Goal: Task Accomplishment & Management: Use online tool/utility

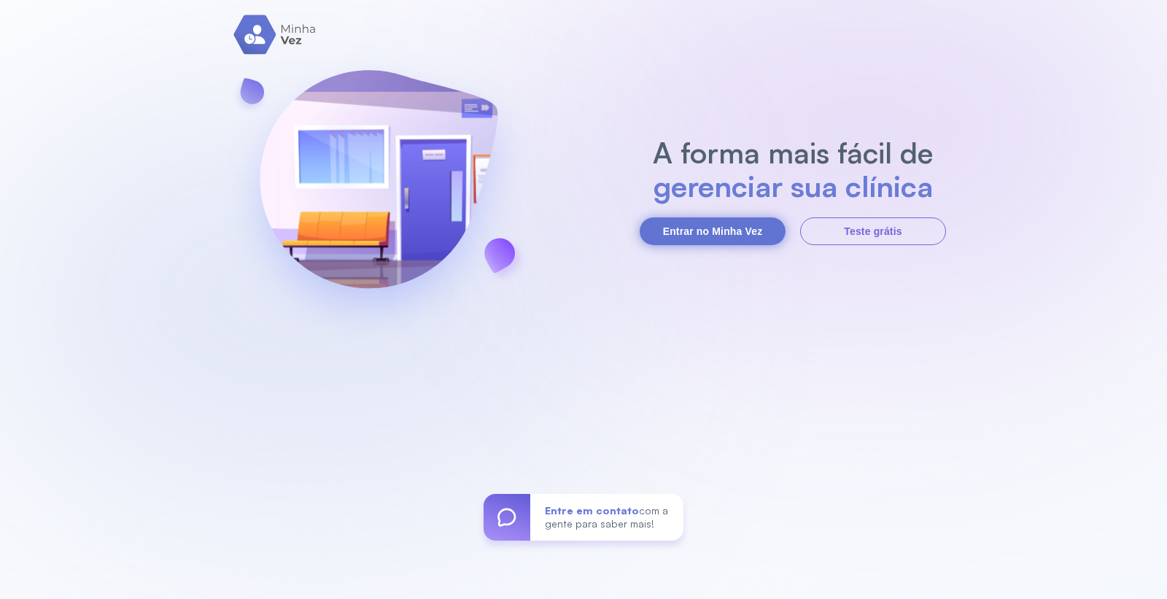
click at [737, 222] on button "Entrar no Minha Vez" at bounding box center [713, 231] width 146 height 28
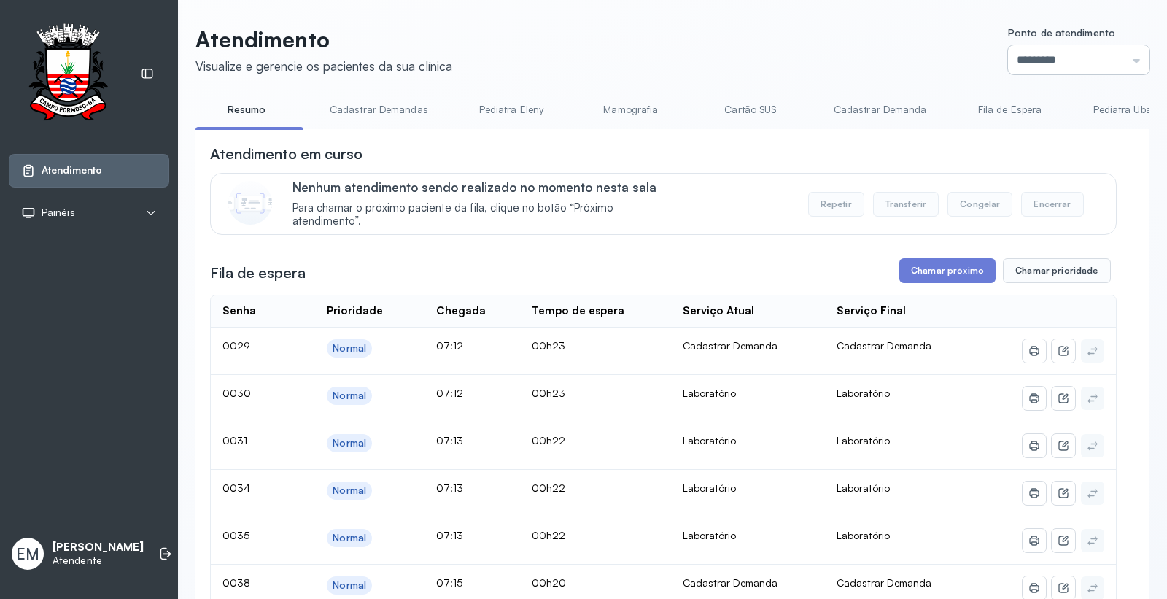
click at [1008, 66] on input "*********" at bounding box center [1079, 59] width 142 height 29
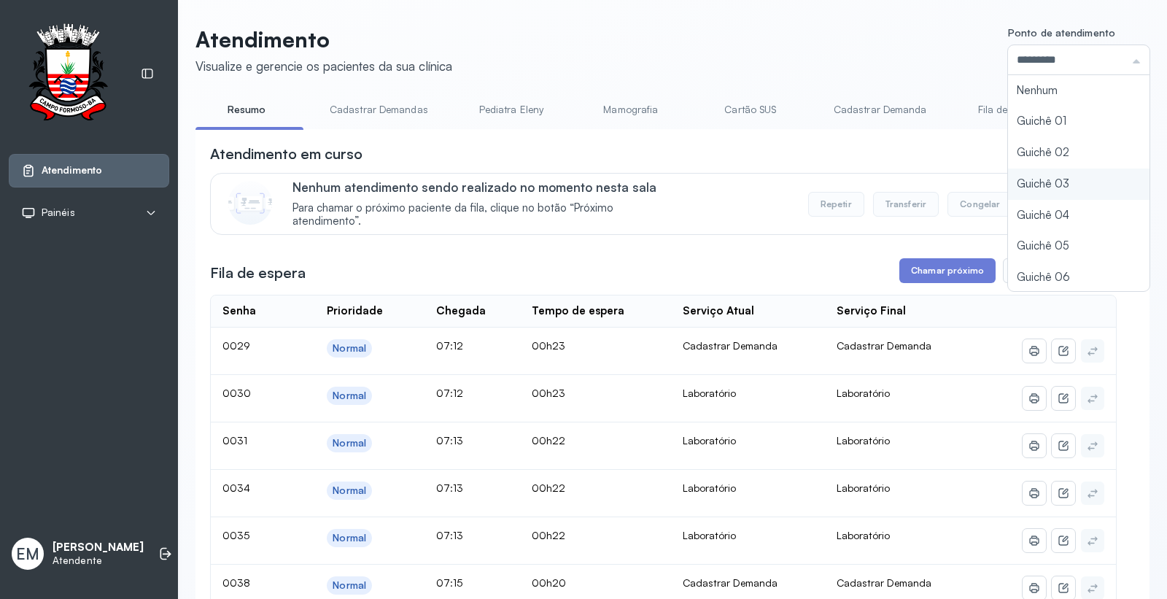
type input "*********"
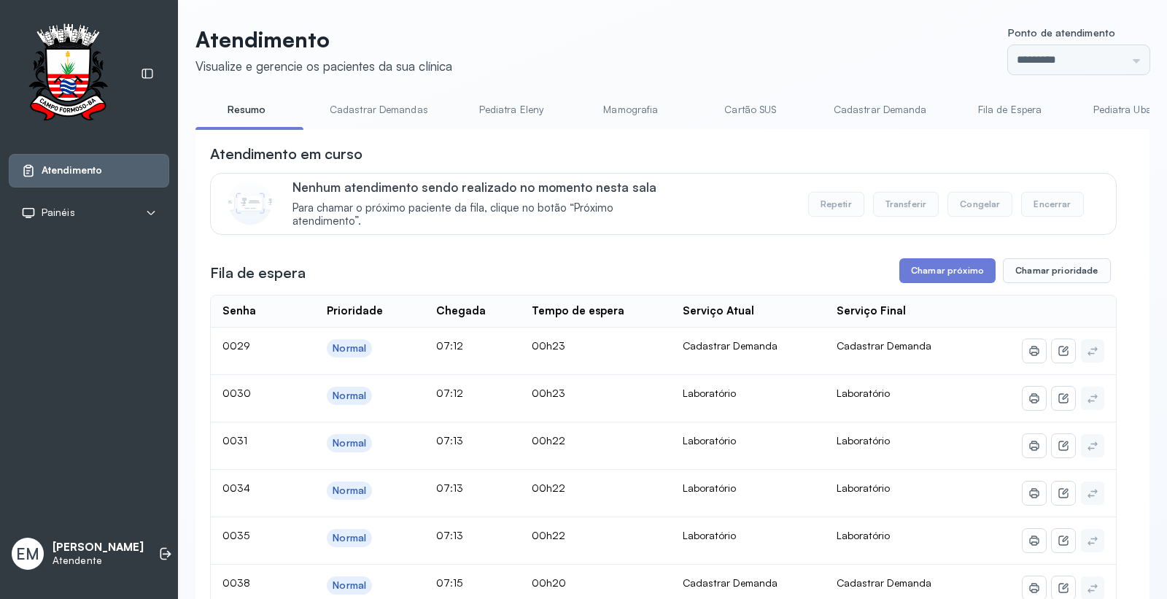
click at [936, 271] on button "Chamar próximo" at bounding box center [948, 270] width 96 height 25
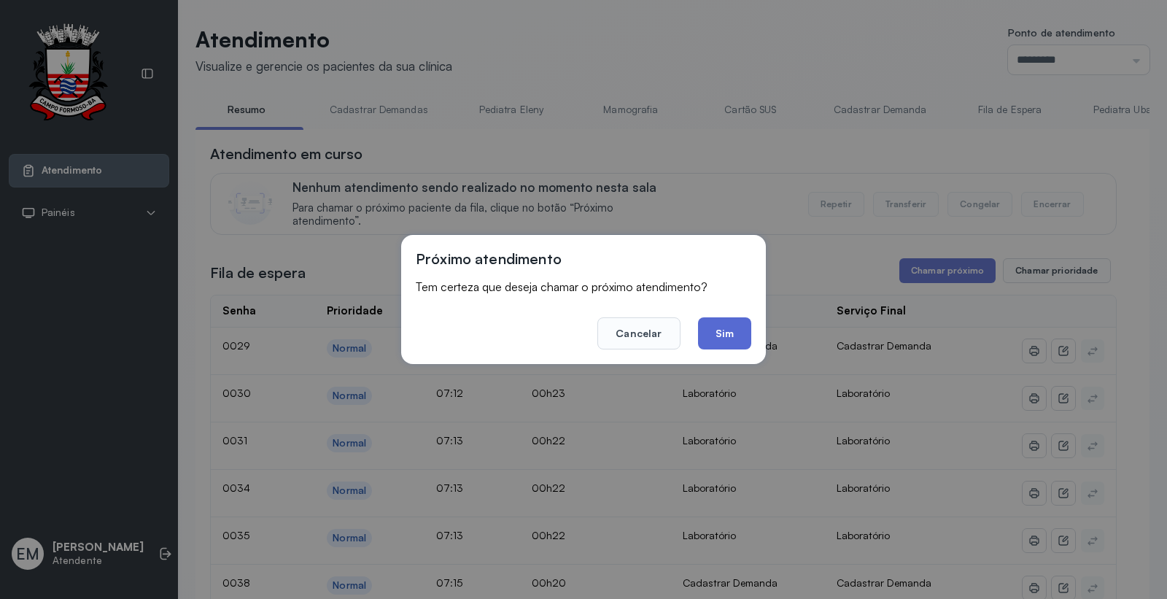
click at [741, 326] on button "Sim" at bounding box center [724, 333] width 53 height 32
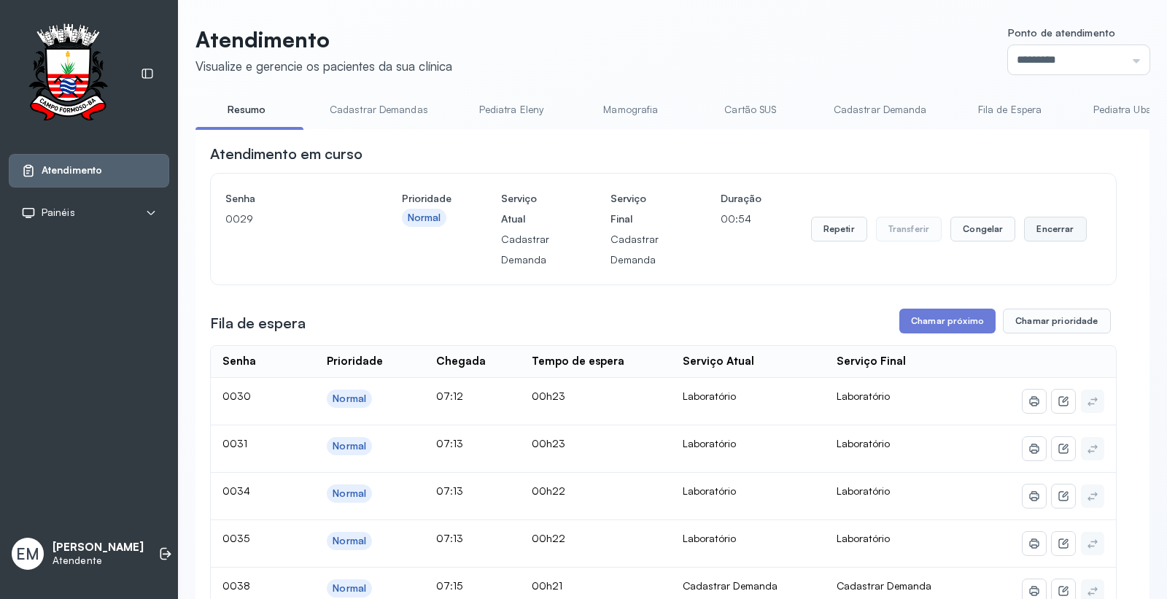
click at [1026, 231] on button "Encerrar" at bounding box center [1055, 229] width 62 height 25
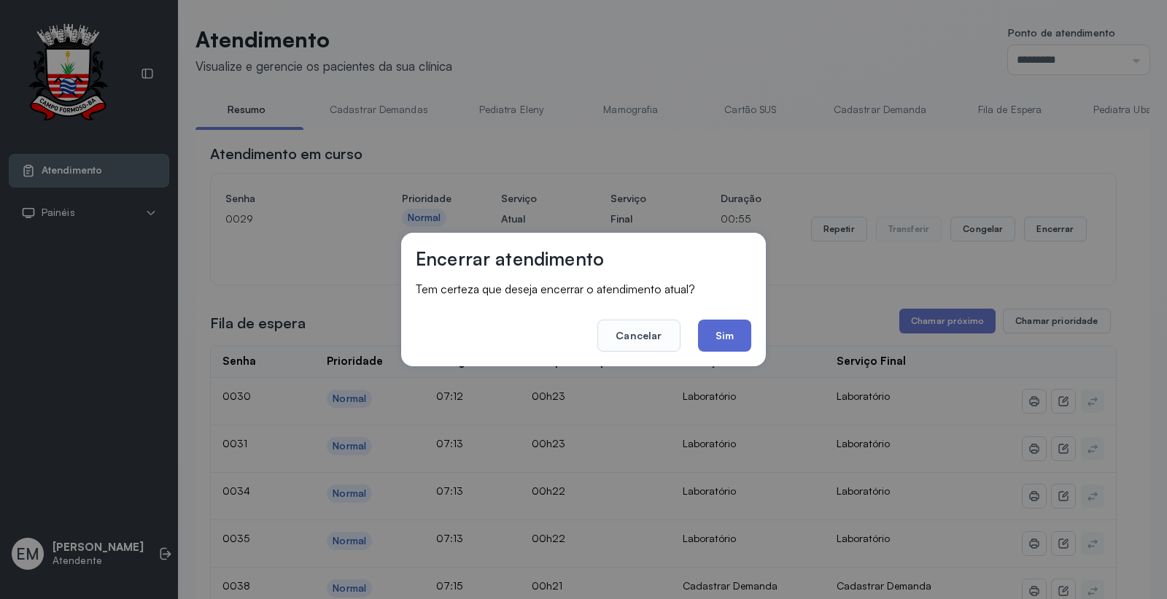
click at [731, 333] on button "Sim" at bounding box center [724, 336] width 53 height 32
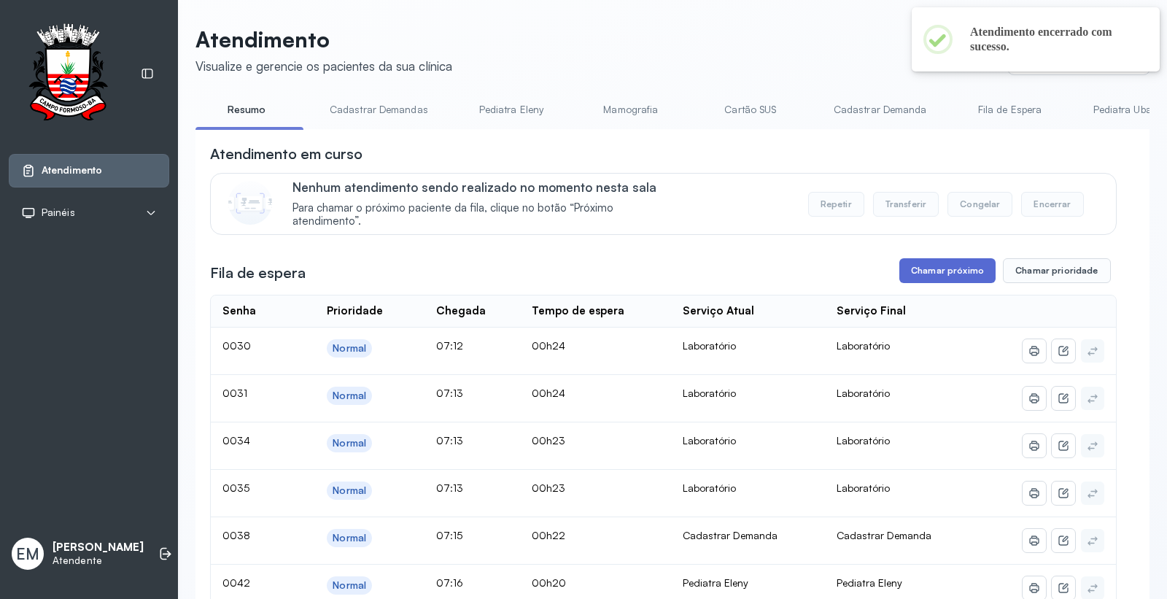
click at [939, 282] on button "Chamar próximo" at bounding box center [948, 270] width 96 height 25
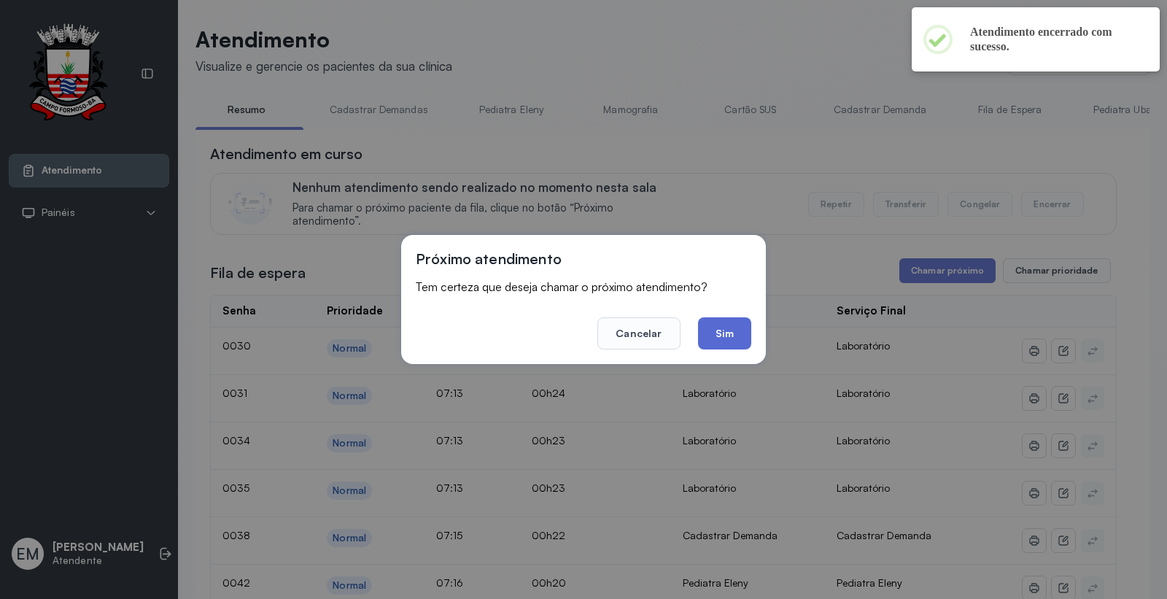
click at [730, 326] on button "Sim" at bounding box center [724, 333] width 53 height 32
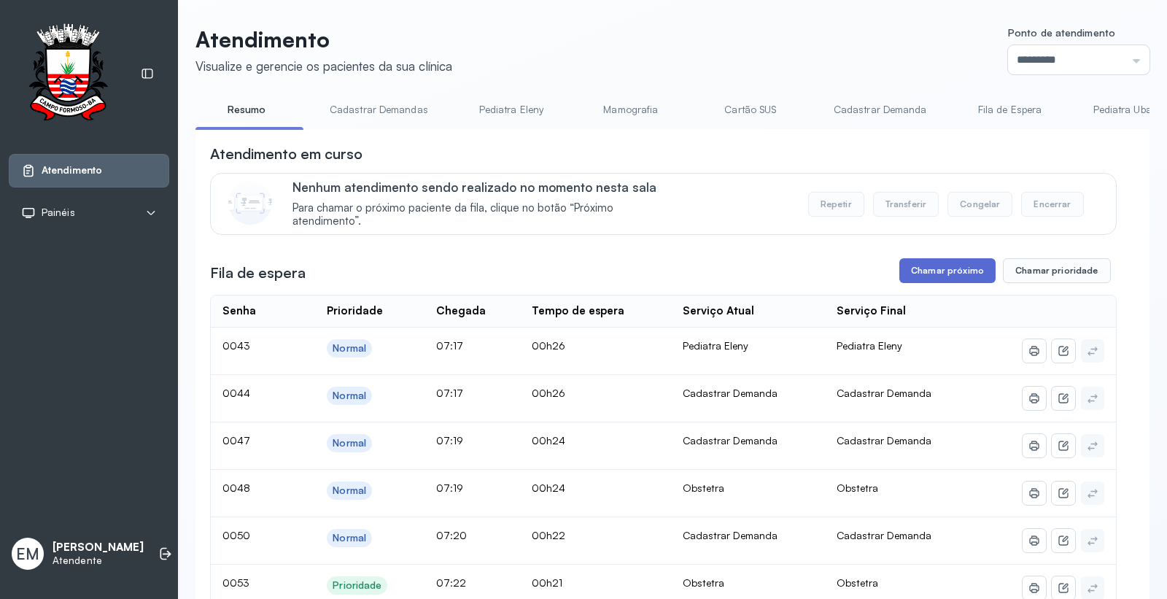
click at [927, 283] on button "Chamar próximo" at bounding box center [948, 270] width 96 height 25
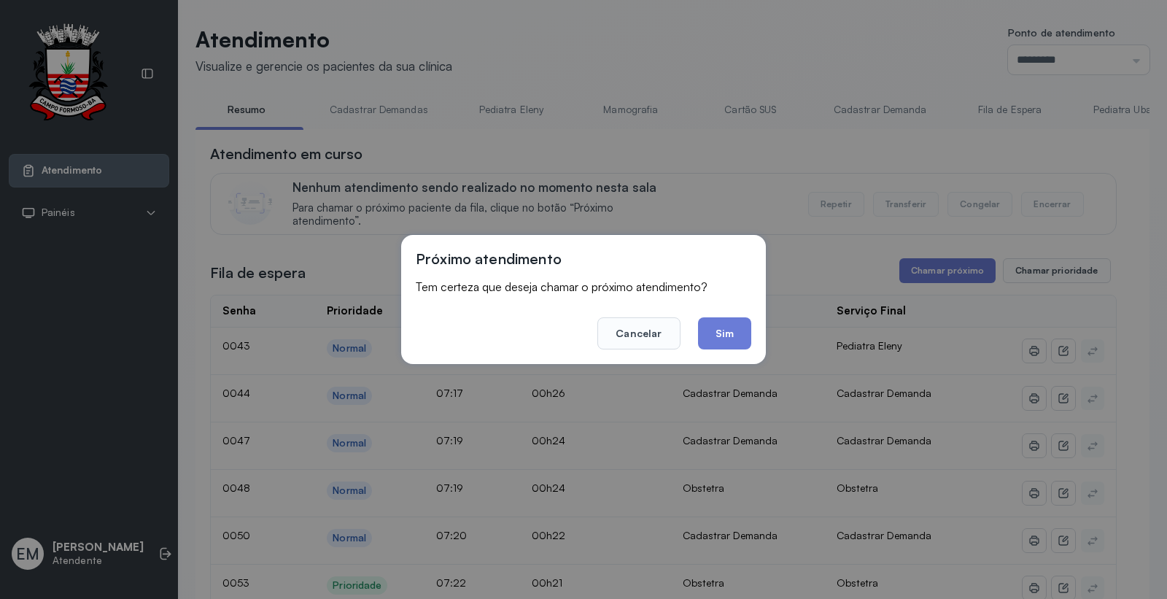
click at [731, 355] on div "Próximo atendimento Tem certeza que deseja chamar o próximo atendimento? Cancel…" at bounding box center [583, 299] width 365 height 129
click at [730, 332] on button "Sim" at bounding box center [724, 333] width 53 height 32
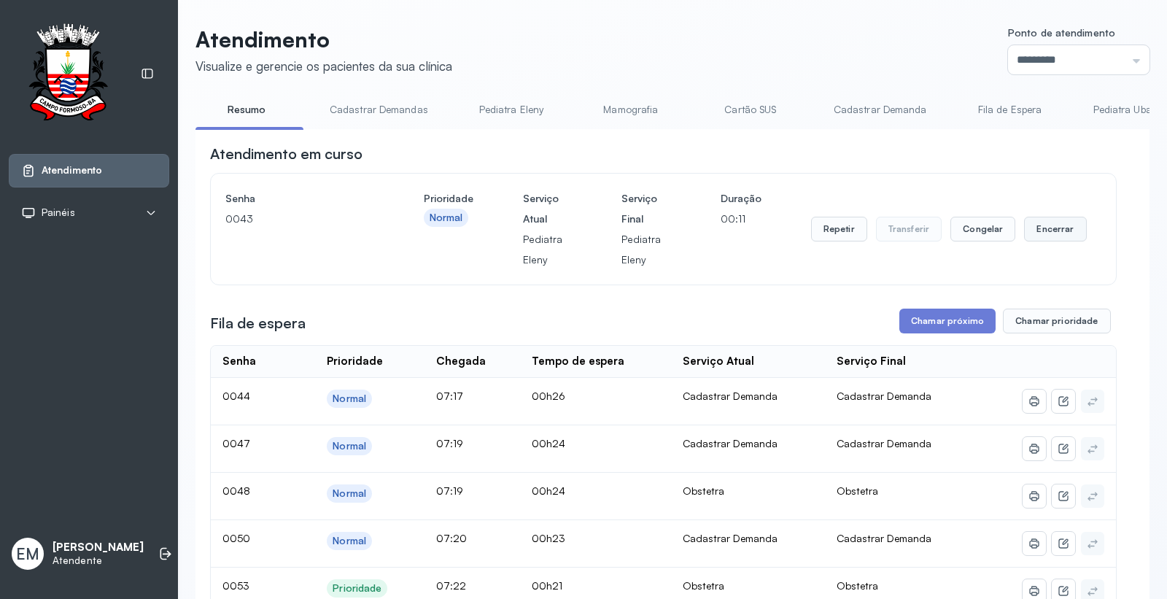
click at [1029, 225] on button "Encerrar" at bounding box center [1055, 229] width 62 height 25
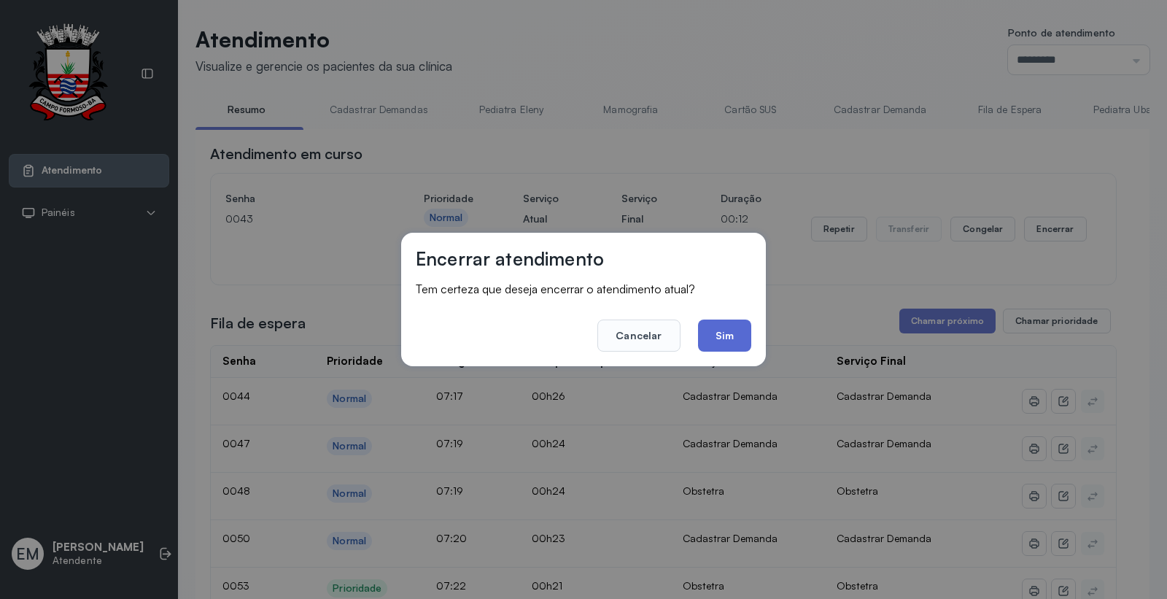
click at [722, 325] on button "Sim" at bounding box center [724, 336] width 53 height 32
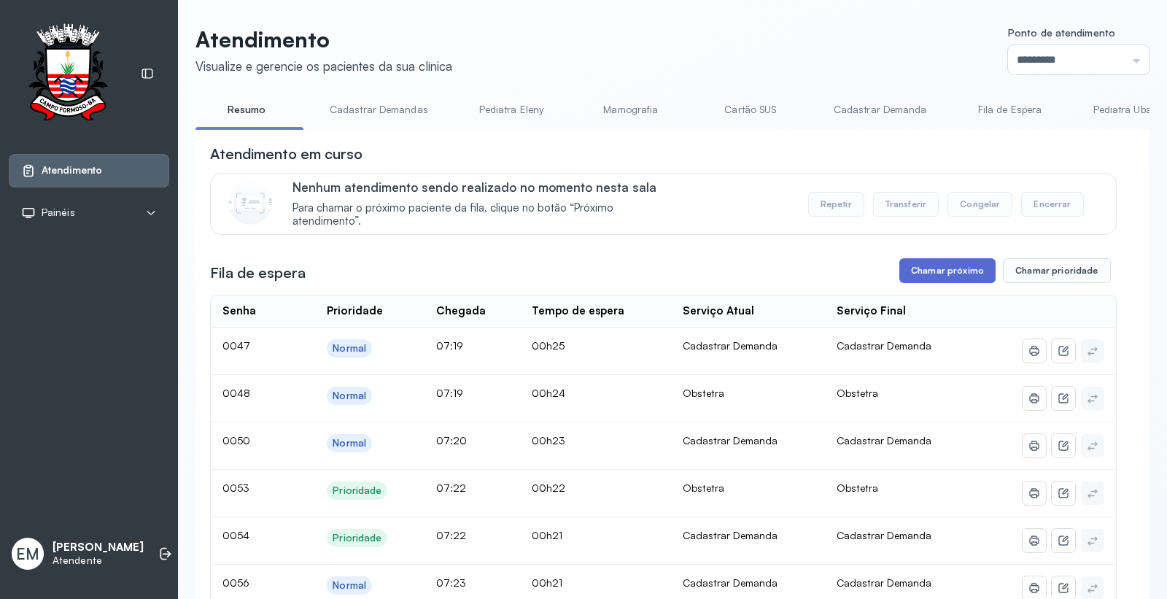
click at [932, 274] on button "Chamar próximo" at bounding box center [948, 270] width 96 height 25
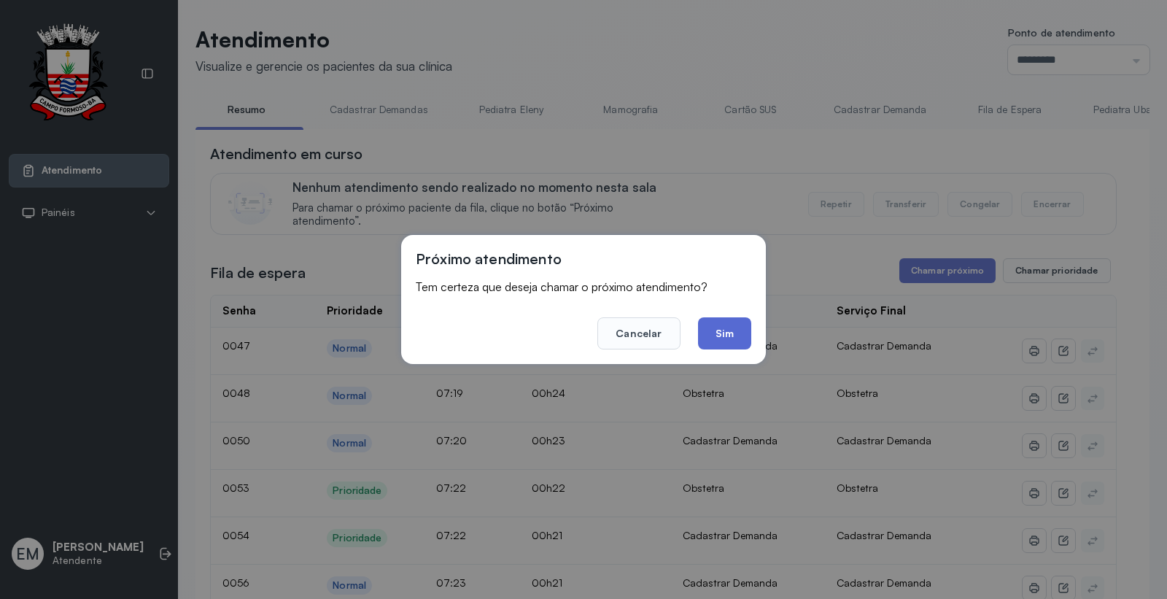
click at [733, 341] on button "Sim" at bounding box center [724, 333] width 53 height 32
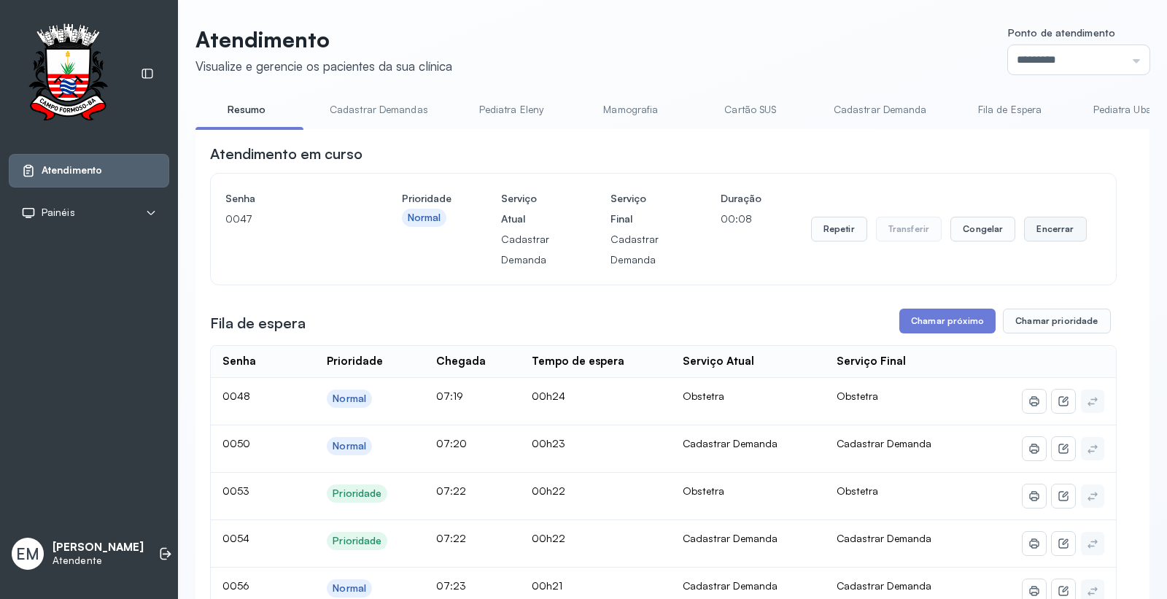
click at [1036, 233] on button "Encerrar" at bounding box center [1055, 229] width 62 height 25
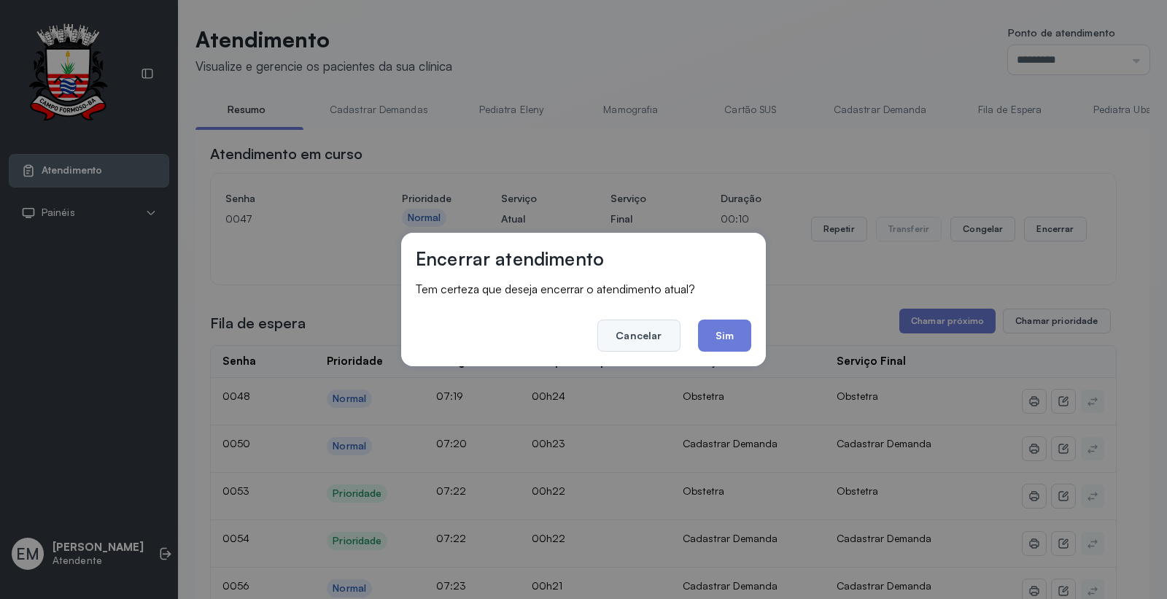
click at [648, 343] on button "Cancelar" at bounding box center [639, 336] width 82 height 32
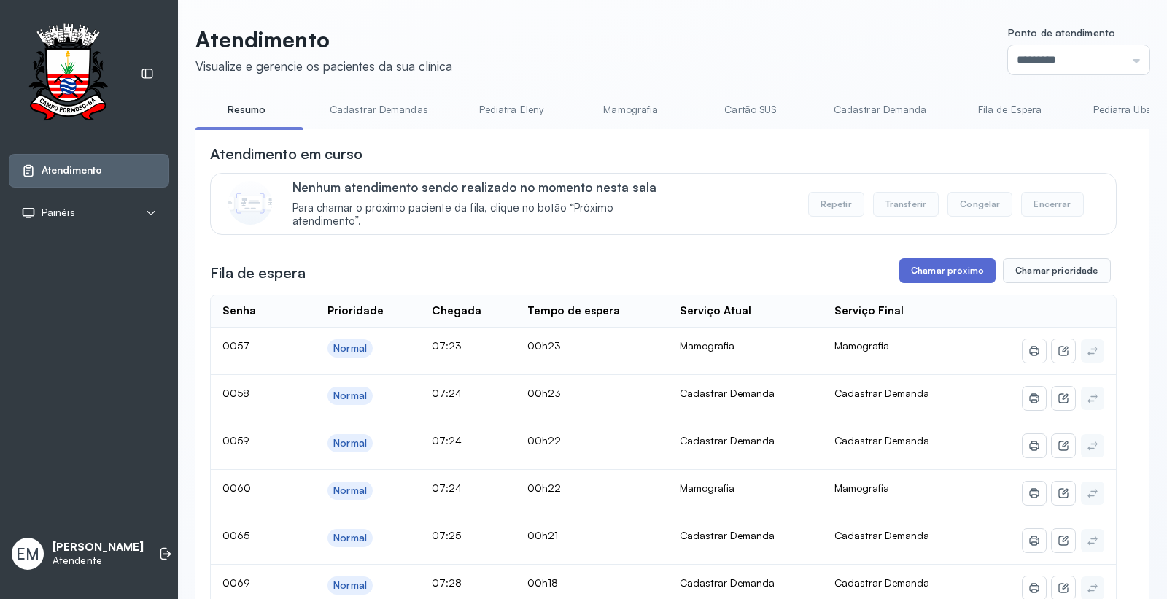
click at [924, 268] on button "Chamar próximo" at bounding box center [948, 270] width 96 height 25
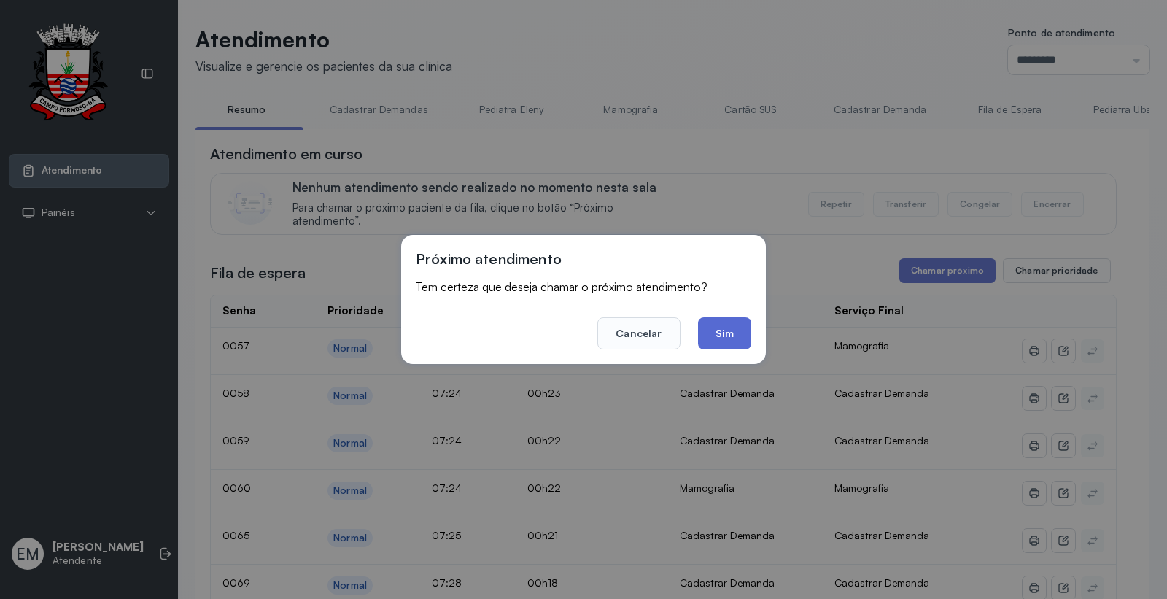
click at [737, 318] on button "Sim" at bounding box center [724, 333] width 53 height 32
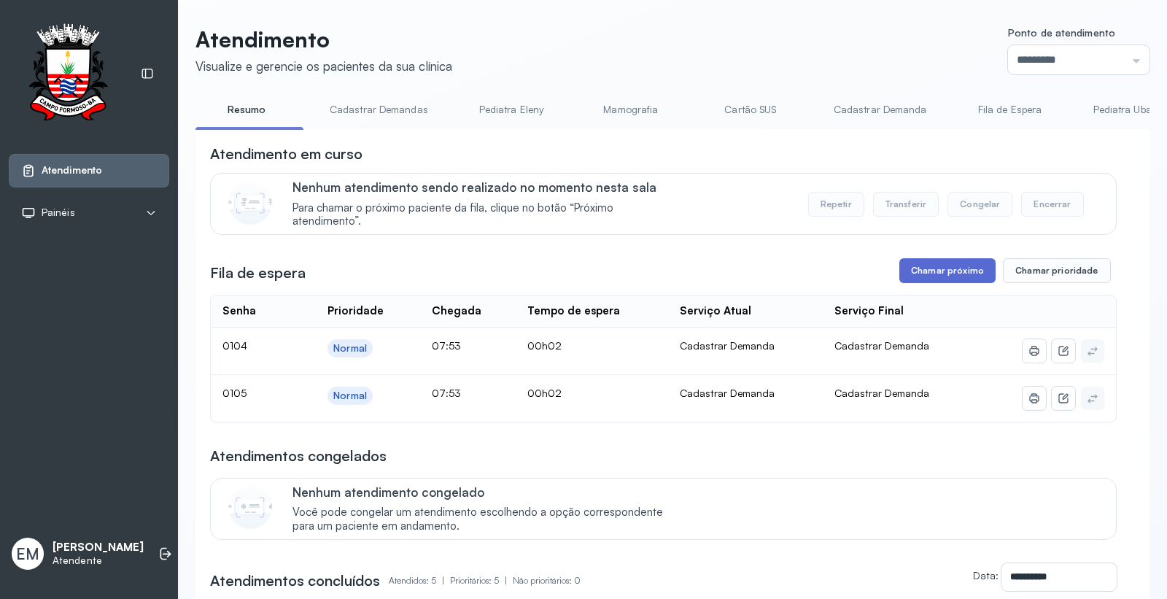
click at [930, 260] on button "Chamar próximo" at bounding box center [948, 270] width 96 height 25
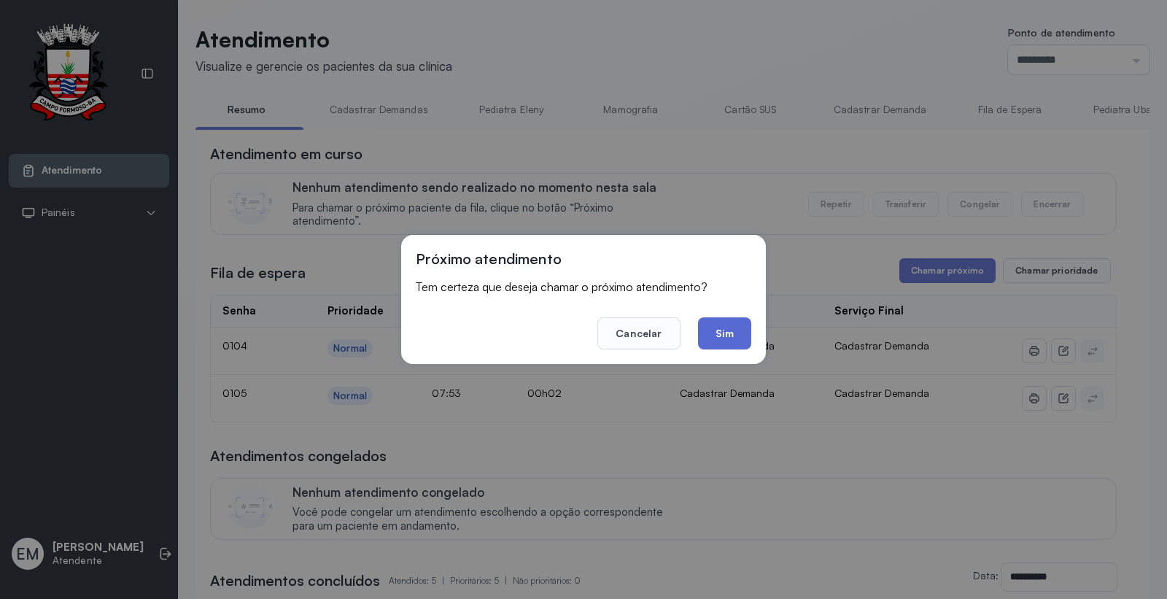
click at [724, 322] on button "Sim" at bounding box center [724, 333] width 53 height 32
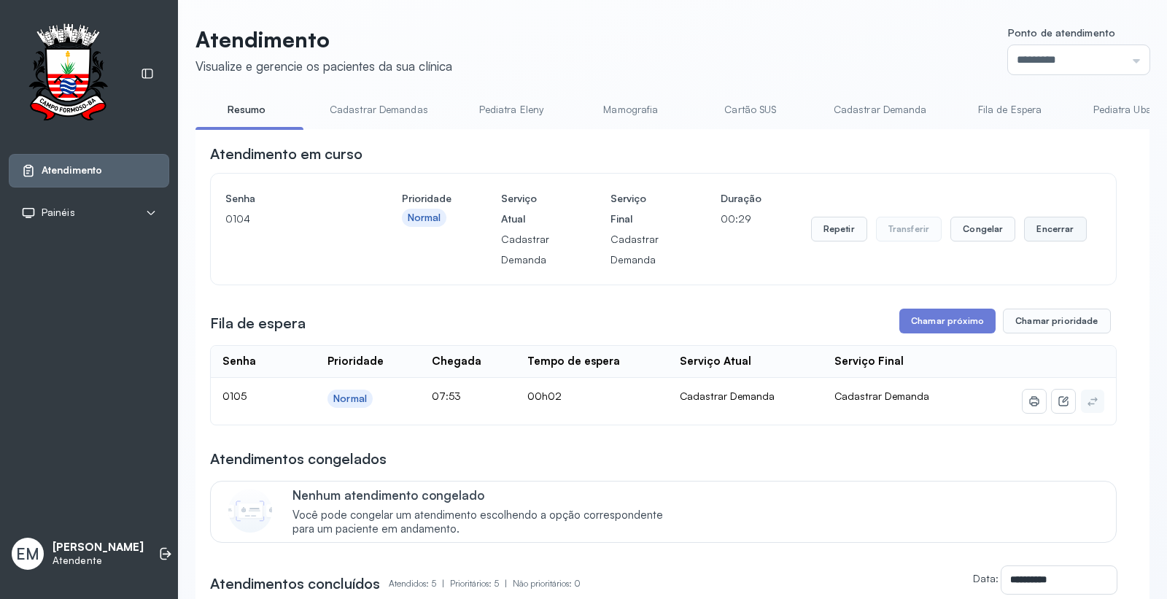
click at [1067, 228] on button "Encerrar" at bounding box center [1055, 229] width 62 height 25
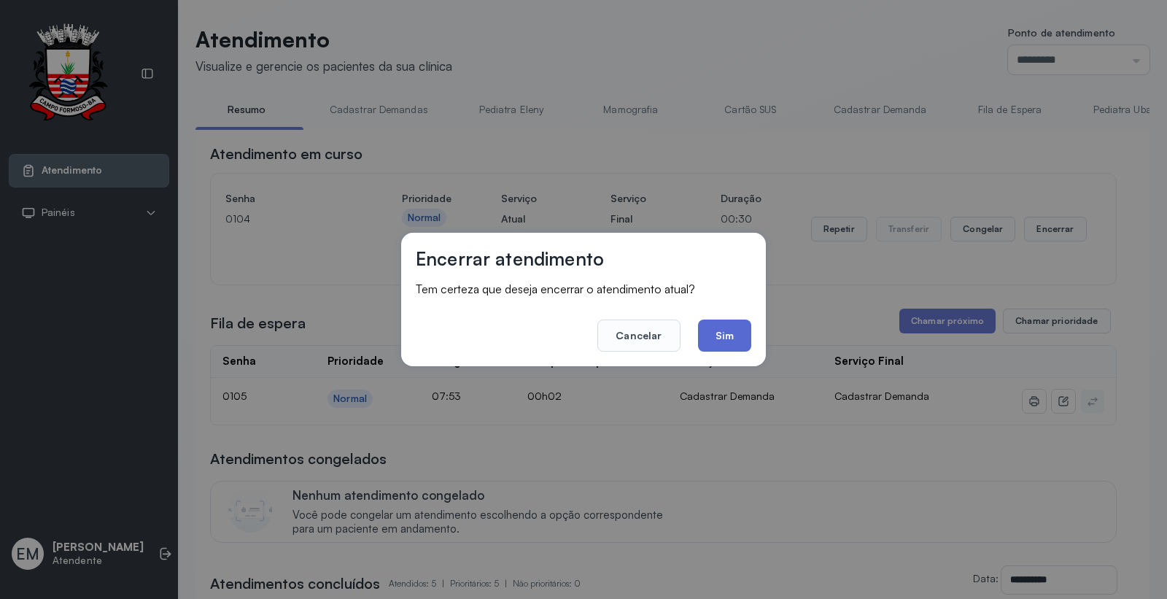
click at [728, 337] on button "Sim" at bounding box center [724, 336] width 53 height 32
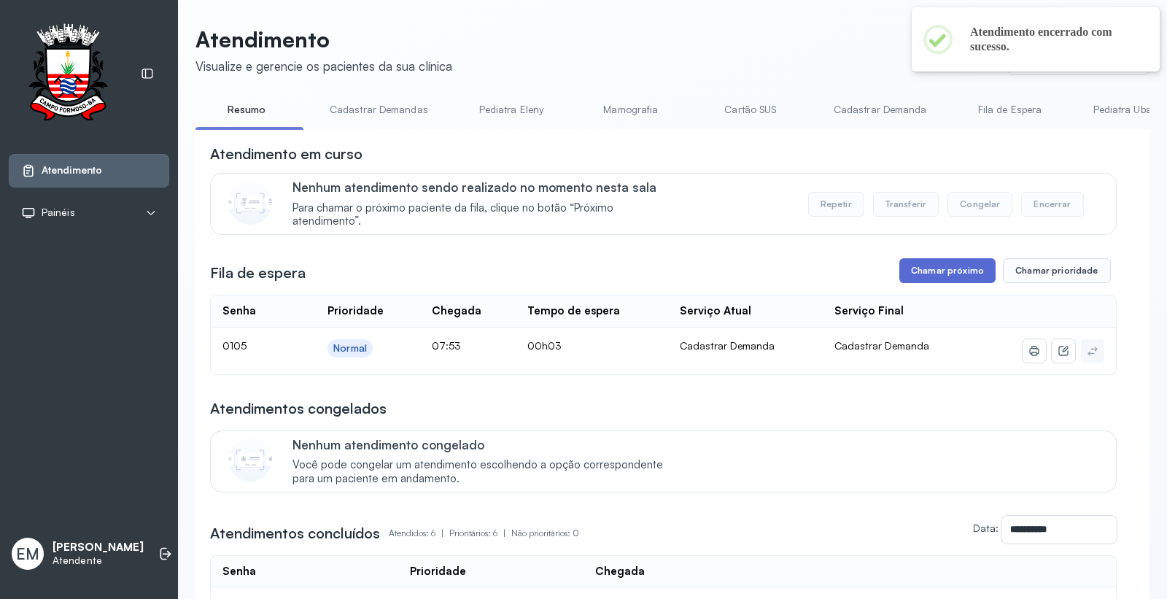
click at [929, 265] on button "Chamar próximo" at bounding box center [948, 270] width 96 height 25
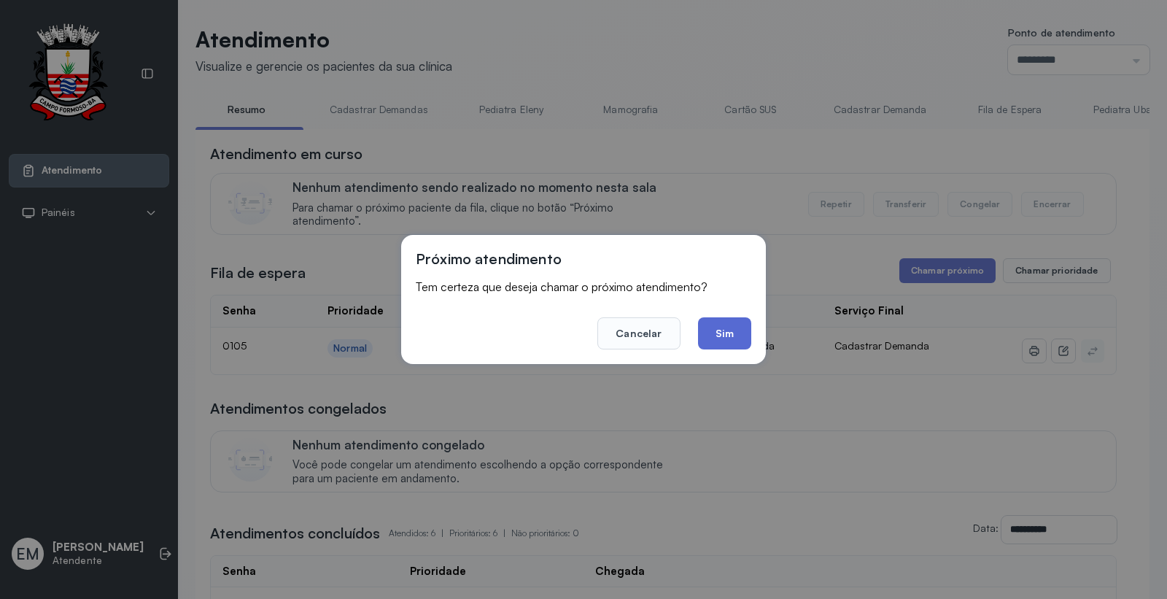
click at [730, 333] on button "Sim" at bounding box center [724, 333] width 53 height 32
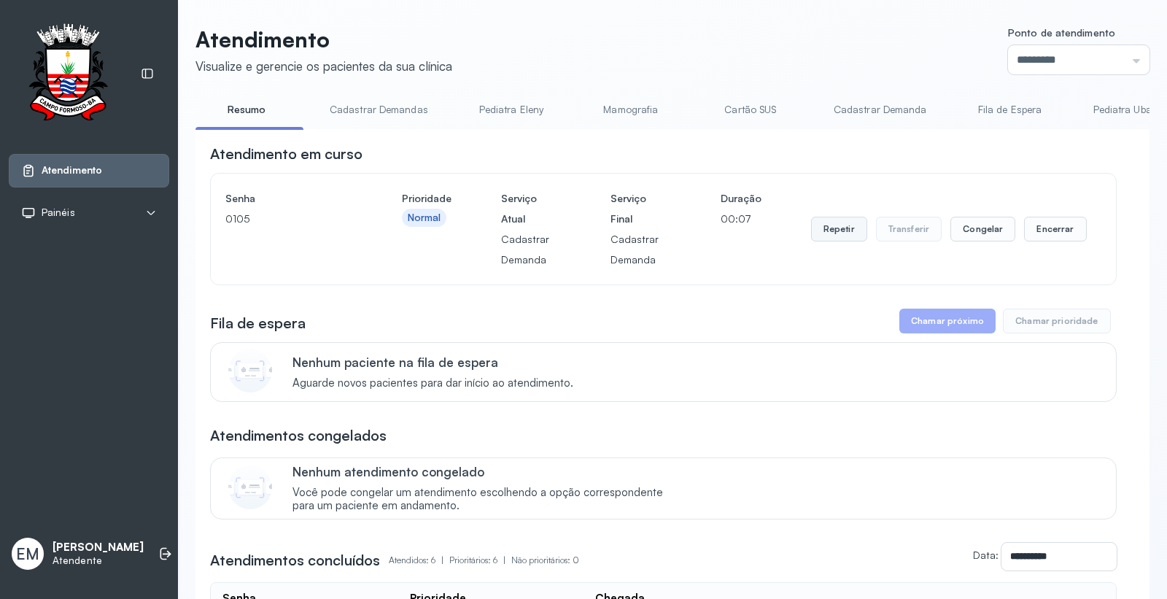
click at [823, 230] on button "Repetir" at bounding box center [839, 229] width 56 height 25
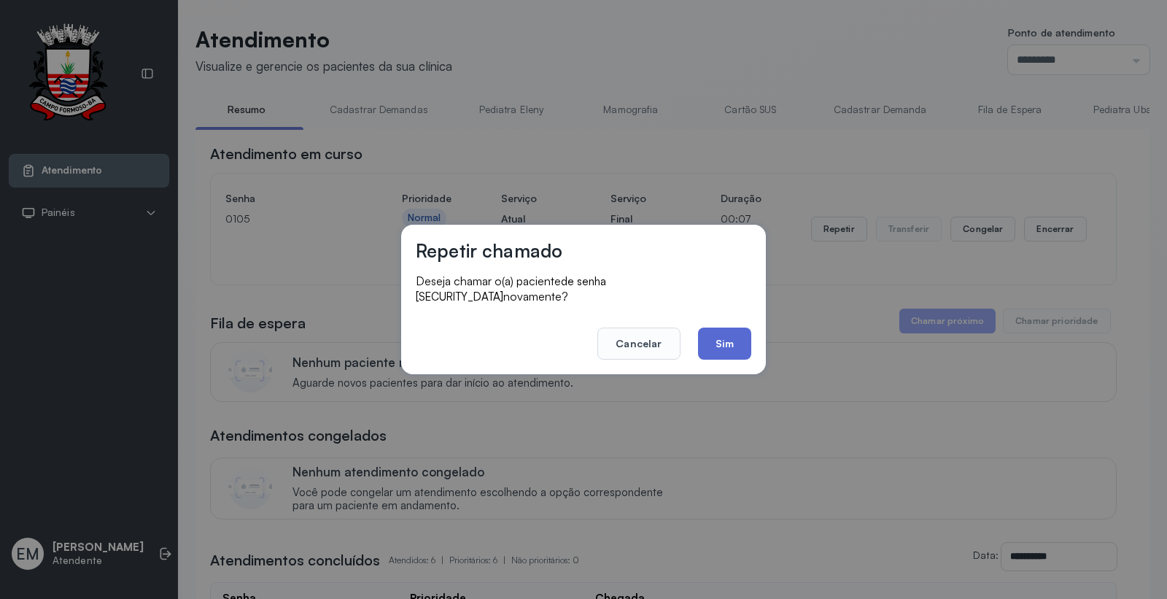
click at [734, 338] on button "Sim" at bounding box center [724, 344] width 53 height 32
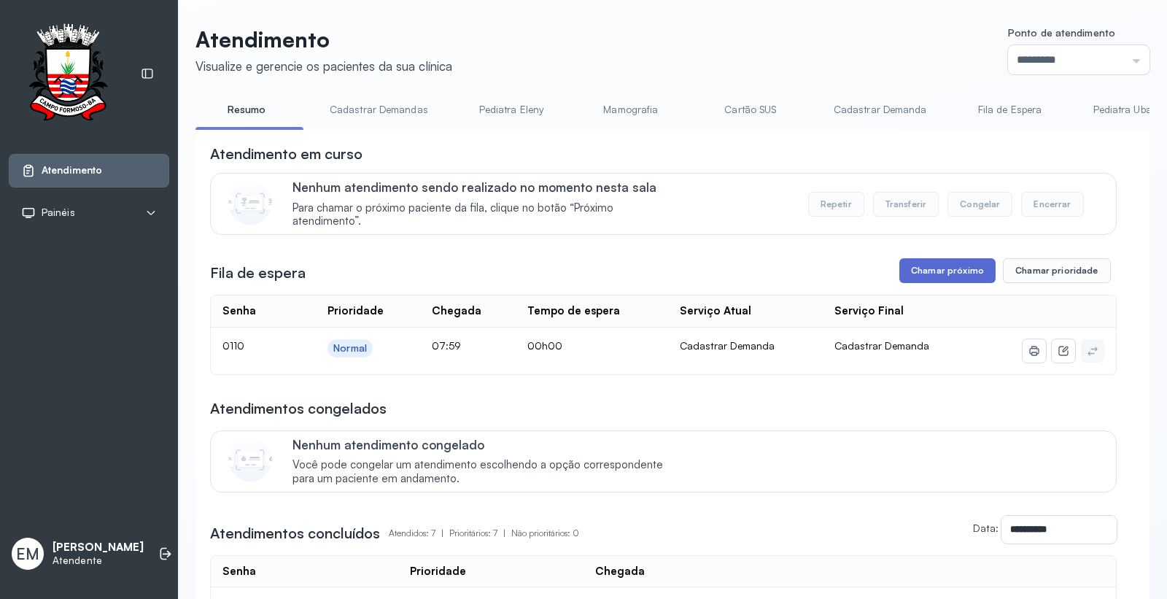
click at [914, 283] on button "Chamar próximo" at bounding box center [948, 270] width 96 height 25
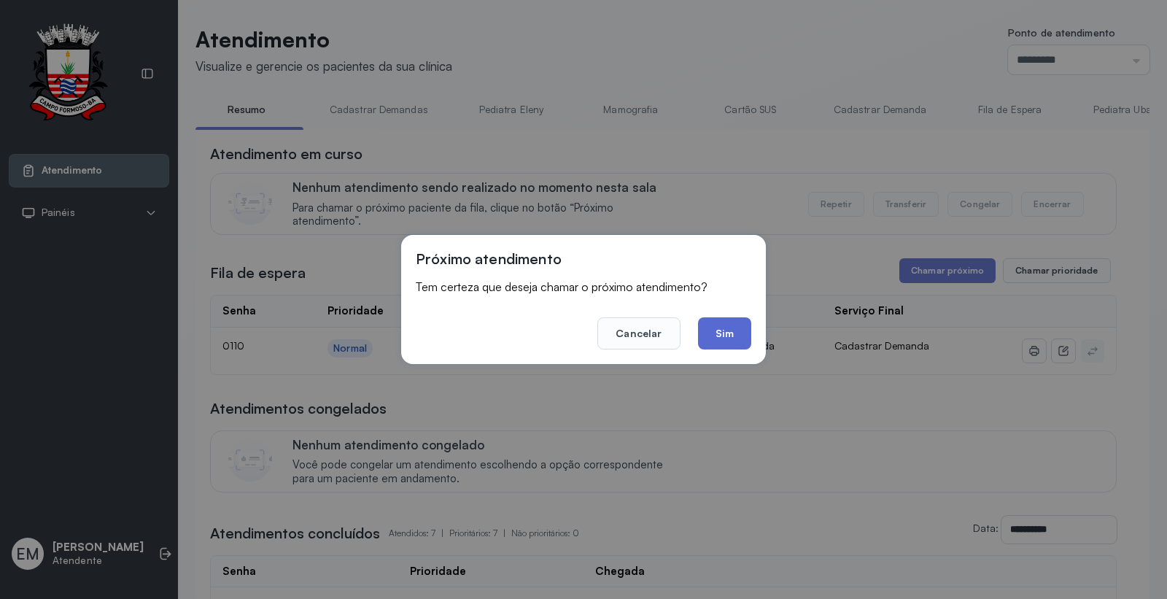
click at [734, 320] on button "Sim" at bounding box center [724, 333] width 53 height 32
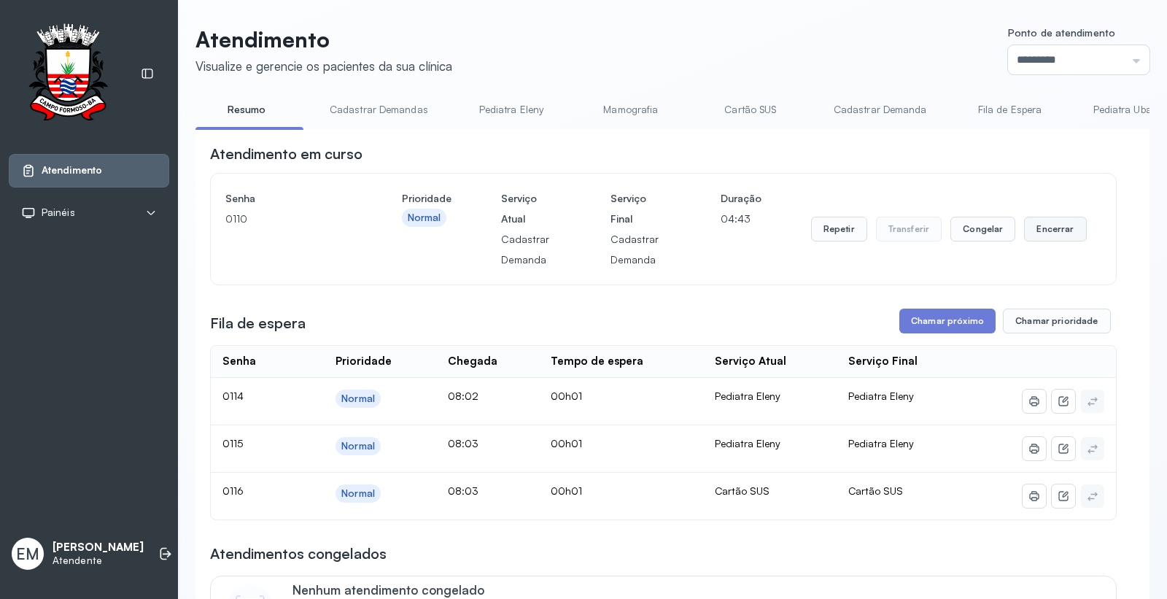
click at [1036, 228] on button "Encerrar" at bounding box center [1055, 229] width 62 height 25
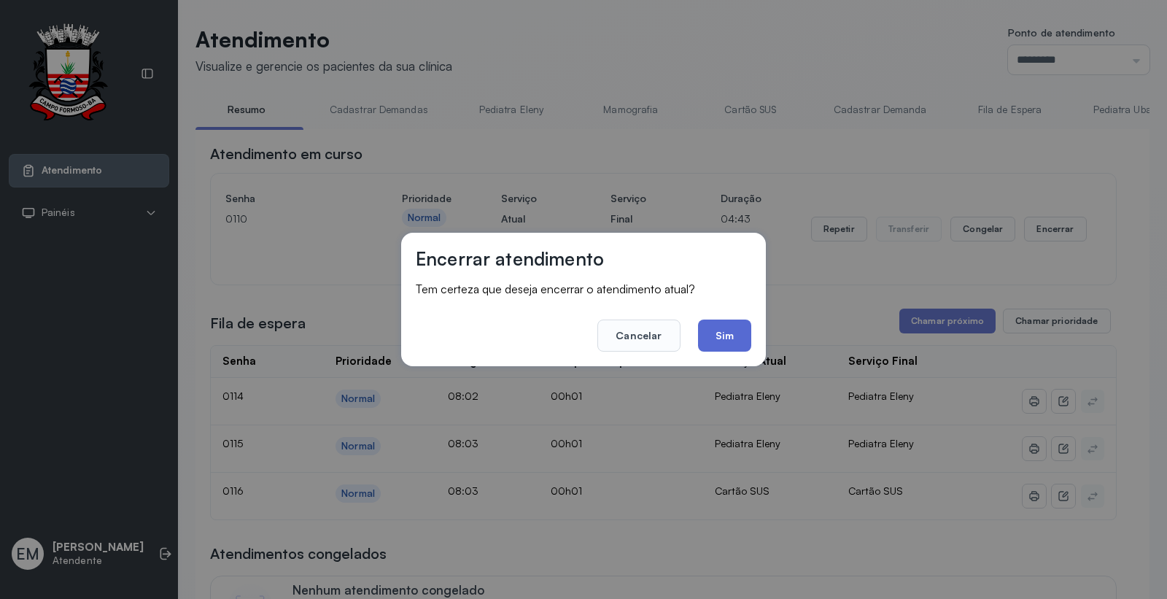
click at [728, 339] on button "Sim" at bounding box center [724, 336] width 53 height 32
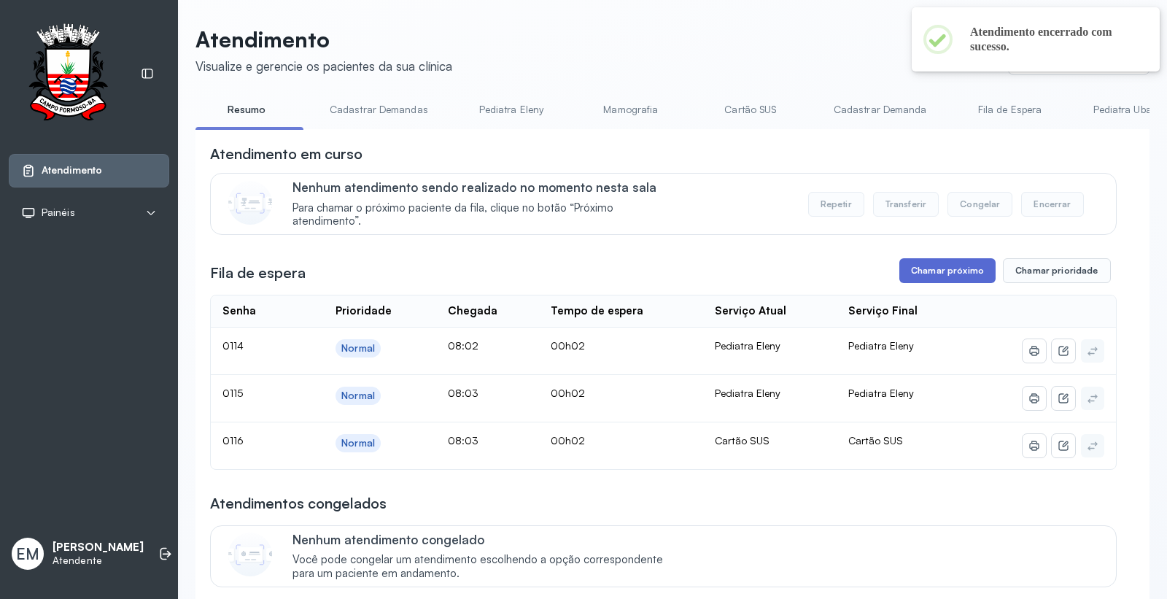
click at [965, 278] on button "Chamar próximo" at bounding box center [948, 270] width 96 height 25
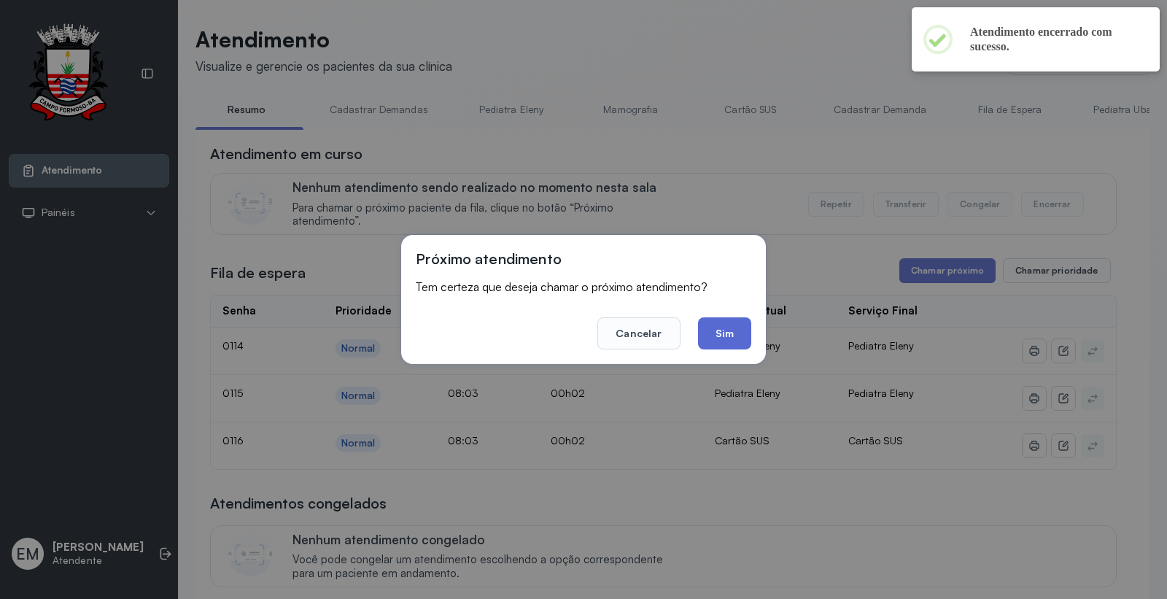
click at [726, 336] on button "Sim" at bounding box center [724, 333] width 53 height 32
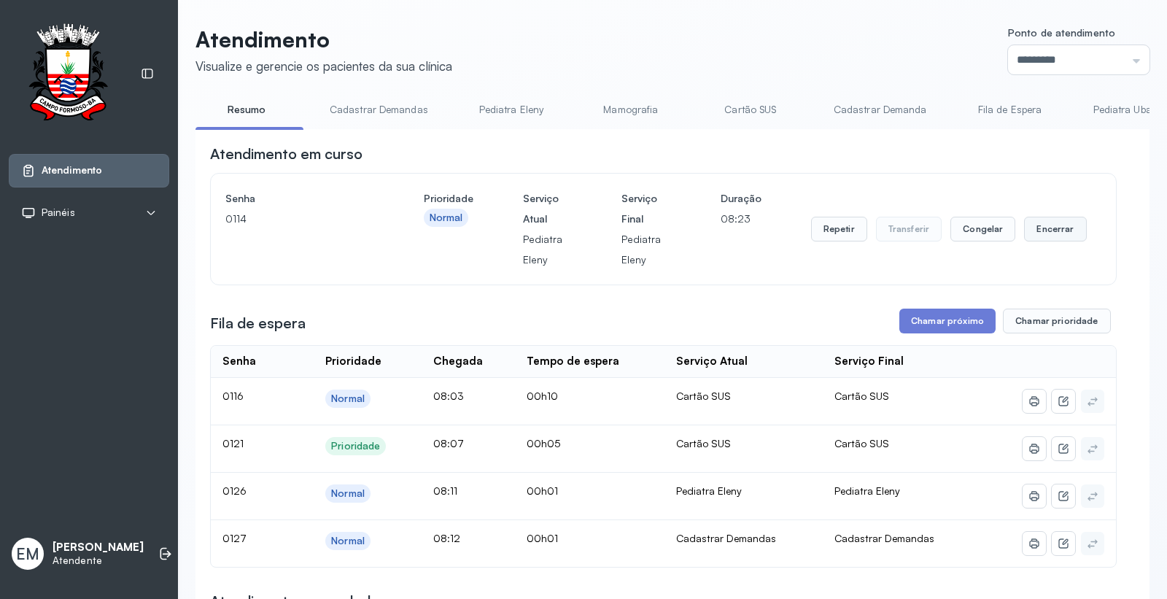
click at [1053, 234] on button "Encerrar" at bounding box center [1055, 229] width 62 height 25
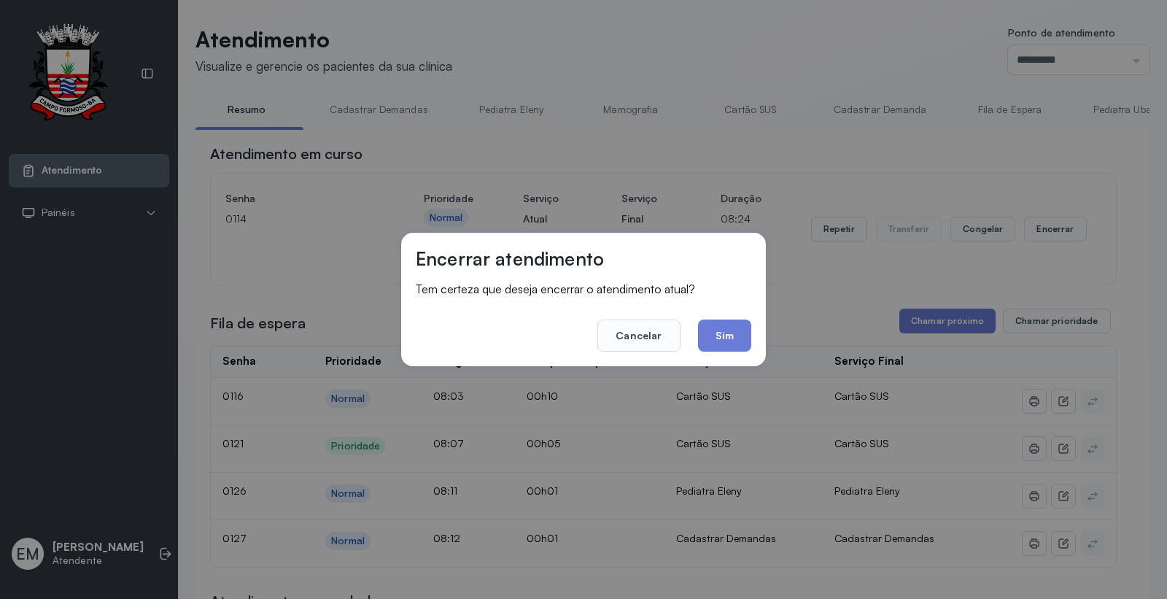
click at [752, 333] on div "Encerrar atendimento Tem certeza que deseja encerrar o atendimento atual? Cance…" at bounding box center [583, 300] width 365 height 134
click at [722, 338] on button "Sim" at bounding box center [724, 336] width 53 height 32
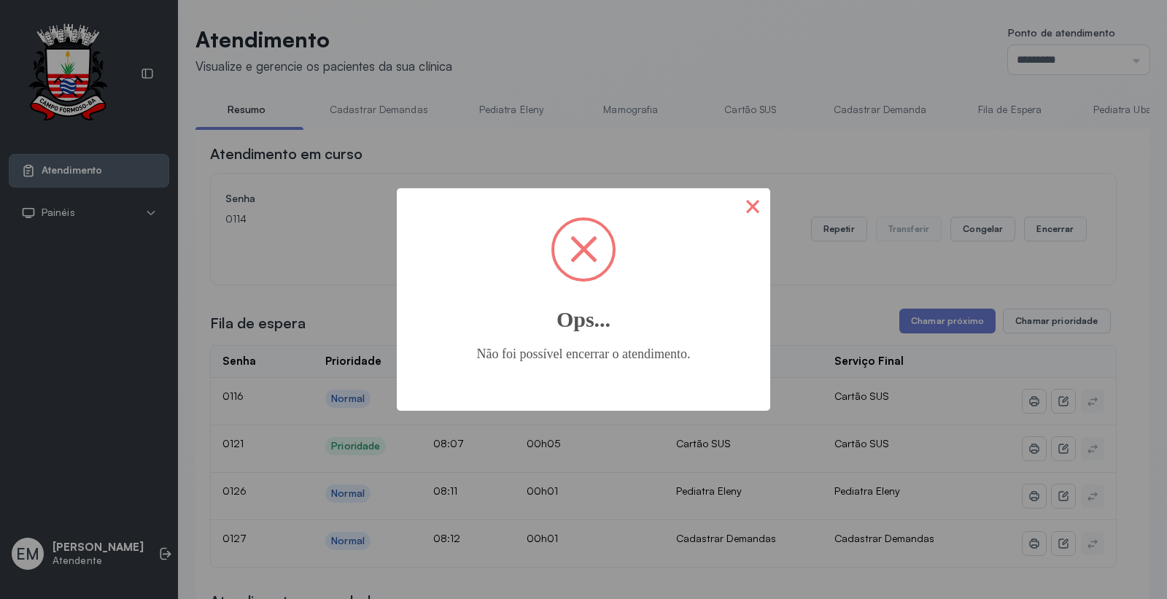
click at [755, 206] on button "×" at bounding box center [752, 205] width 35 height 35
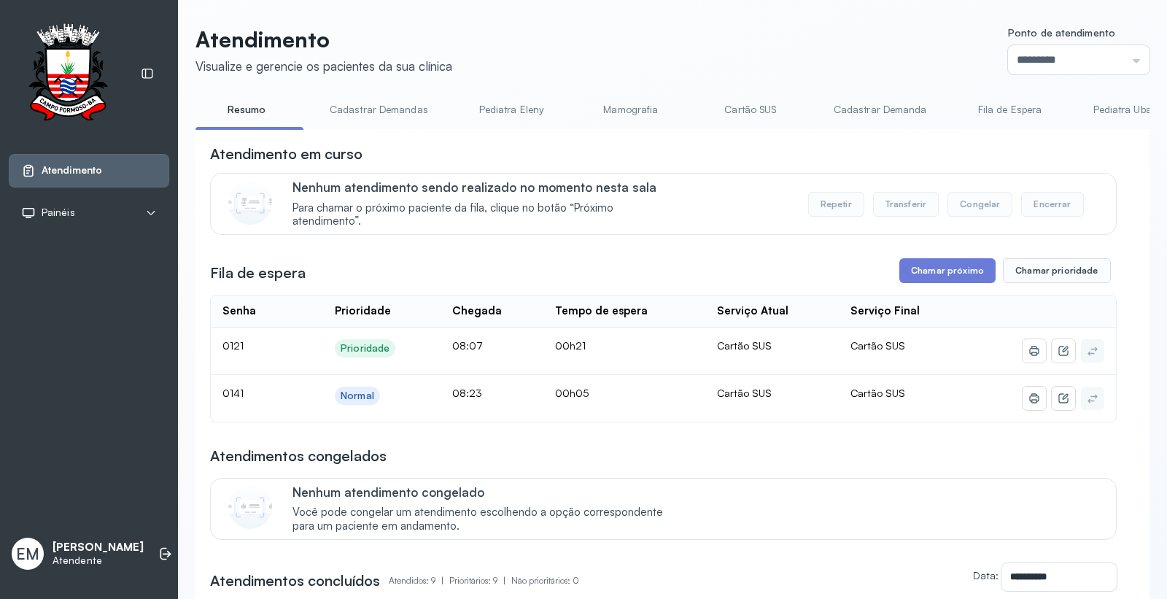
click at [113, 554] on p "[PERSON_NAME]" at bounding box center [98, 548] width 91 height 14
click at [158, 557] on icon at bounding box center [165, 553] width 15 height 15
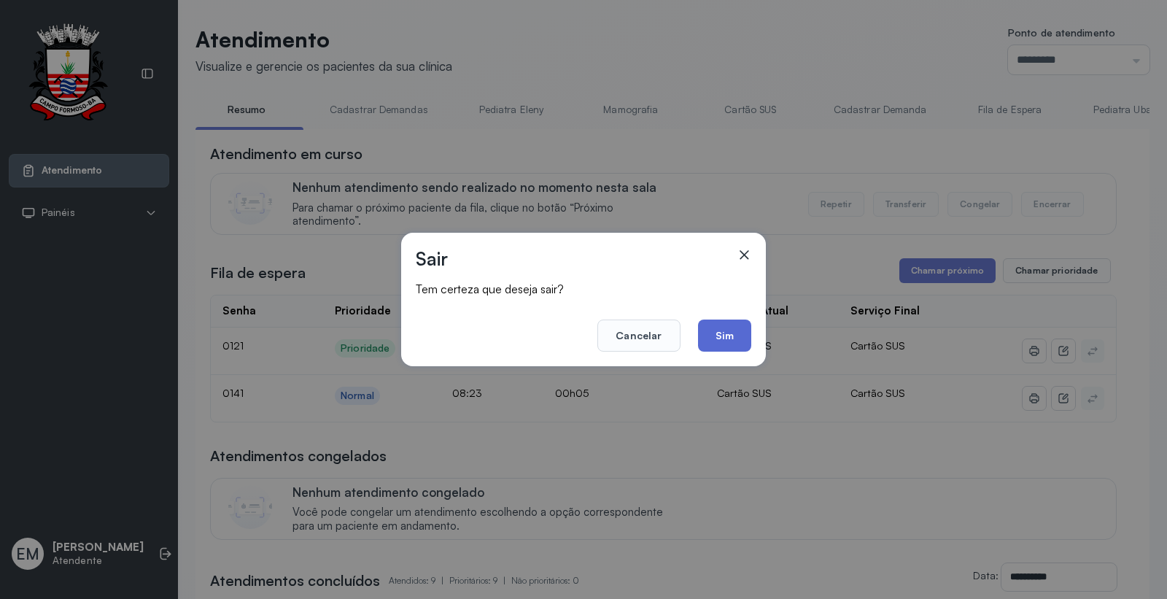
click at [735, 328] on button "Sim" at bounding box center [724, 336] width 53 height 32
